Goal: Task Accomplishment & Management: Use online tool/utility

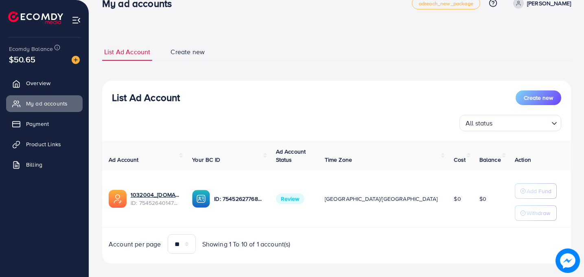
scroll to position [26, 0]
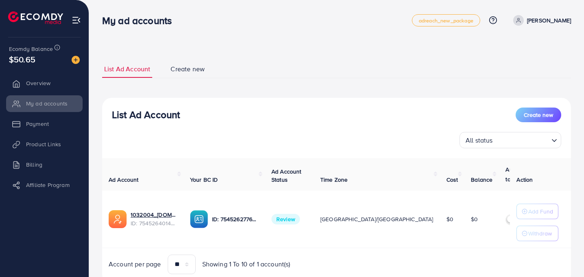
scroll to position [31, 0]
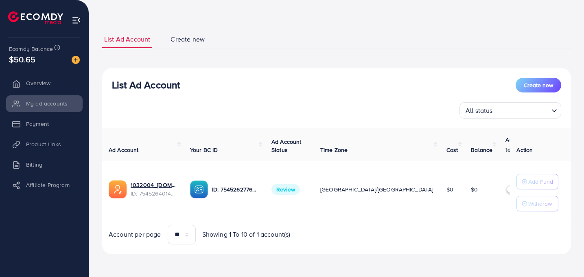
click at [505, 190] on label at bounding box center [516, 188] width 23 height 9
click at [505, 188] on label at bounding box center [516, 188] width 23 height 9
click at [182, 26] on div "List Ad Account Create new List Ad Account Create new All status Loading... Ad …" at bounding box center [336, 142] width 469 height 243
click at [179, 36] on span "Create new" at bounding box center [187, 39] width 34 height 9
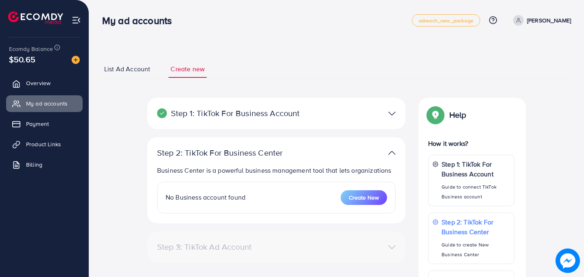
select select
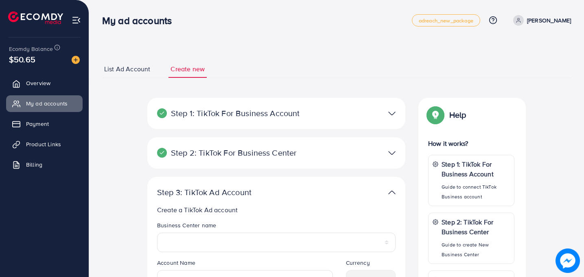
click at [189, 117] on p "Step 1: TikTok For Business Account" at bounding box center [234, 113] width 155 height 10
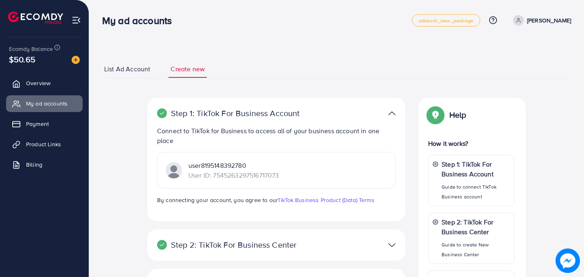
click at [189, 117] on p "Step 1: TikTok For Business Account" at bounding box center [234, 113] width 155 height 10
click at [168, 235] on div "Step 2: TikTok For Business Center Business Center is a powerful business manag…" at bounding box center [276, 244] width 258 height 31
click at [170, 239] on div "Step 2: TikTok For Business Center" at bounding box center [276, 245] width 251 height 12
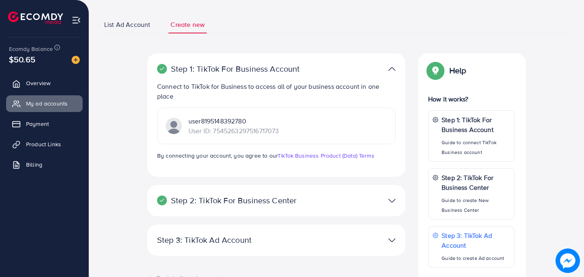
scroll to position [122, 0]
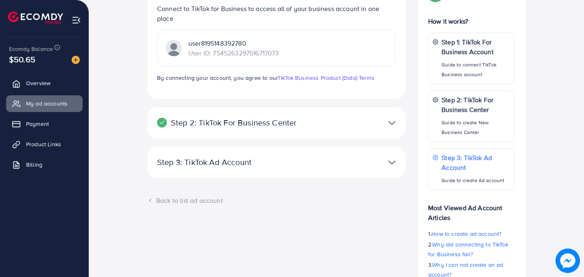
click at [371, 108] on div "Step 2: TikTok For Business Center Business Center is a powerful business manag…" at bounding box center [276, 122] width 258 height 31
click at [365, 121] on div at bounding box center [360, 123] width 84 height 12
